Goal: Check status: Check status

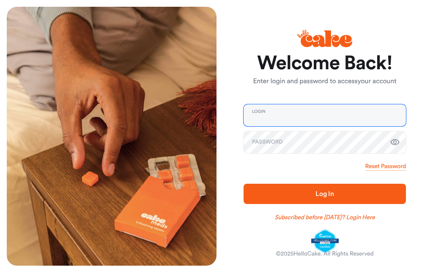
type input "**********"
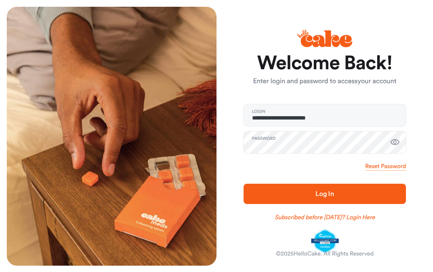
click at [364, 193] on span "Log In" at bounding box center [324, 194] width 135 height 10
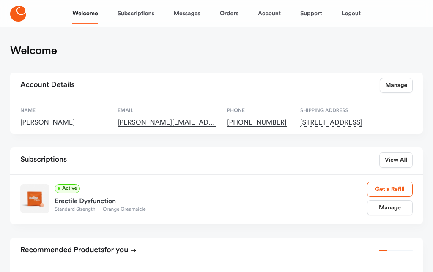
click at [229, 15] on link "Orders" at bounding box center [229, 13] width 19 height 20
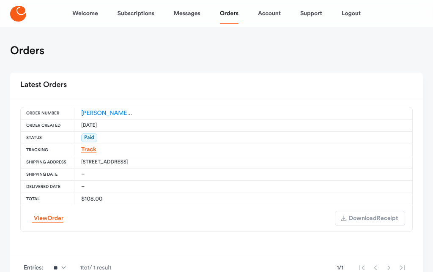
click at [88, 150] on link "Track" at bounding box center [88, 150] width 15 height 6
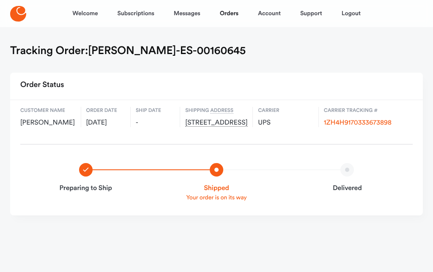
click at [373, 124] on link "1ZH4H9170333673898" at bounding box center [358, 123] width 68 height 7
click at [351, 16] on link "Logout" at bounding box center [351, 13] width 19 height 20
